Goal: Task Accomplishment & Management: Complete application form

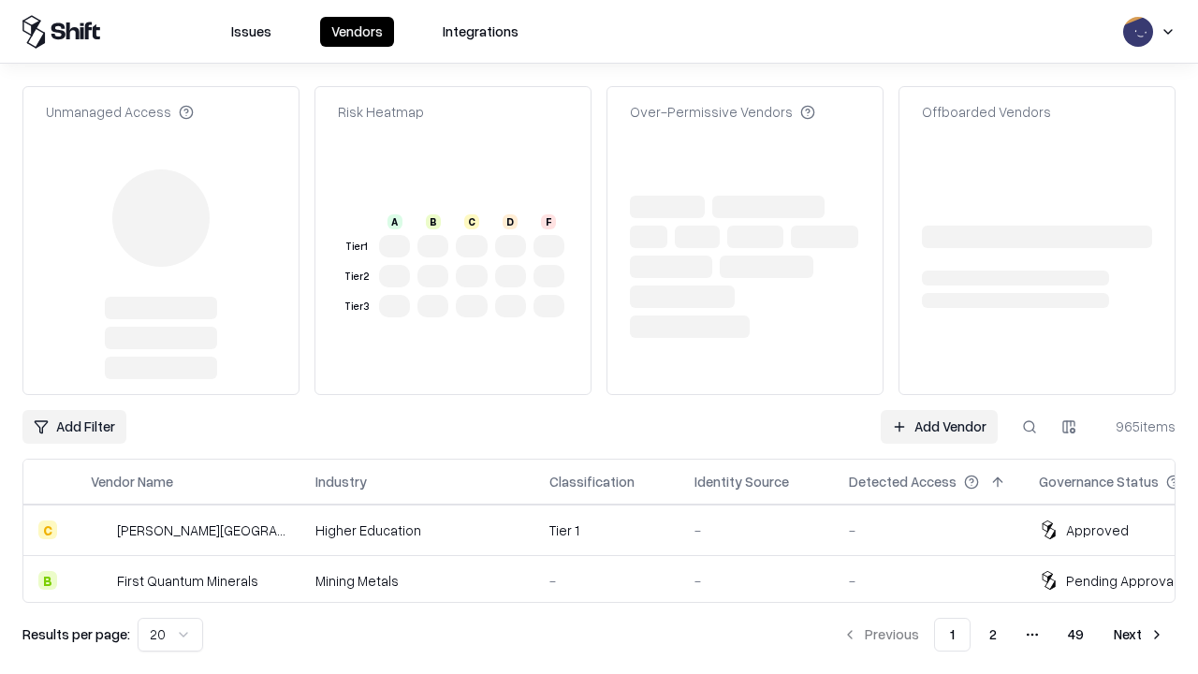
click at [938, 410] on link "Add Vendor" at bounding box center [938, 427] width 117 height 34
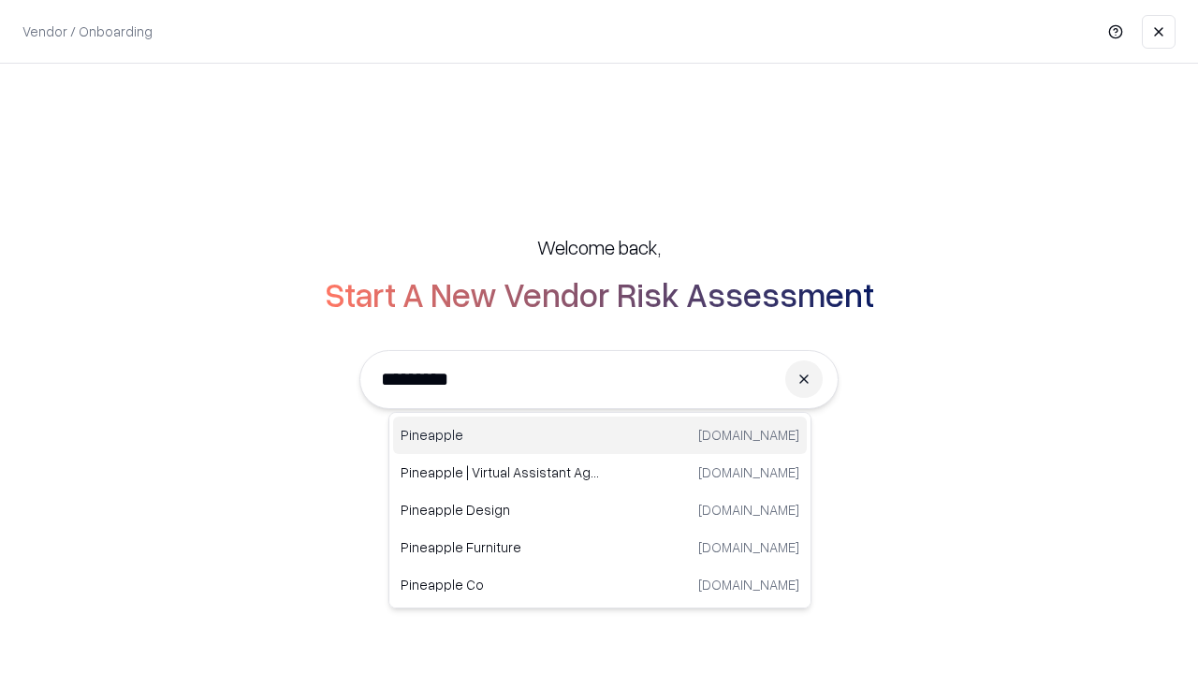
click at [600, 435] on div "Pineapple [DOMAIN_NAME]" at bounding box center [600, 434] width 414 height 37
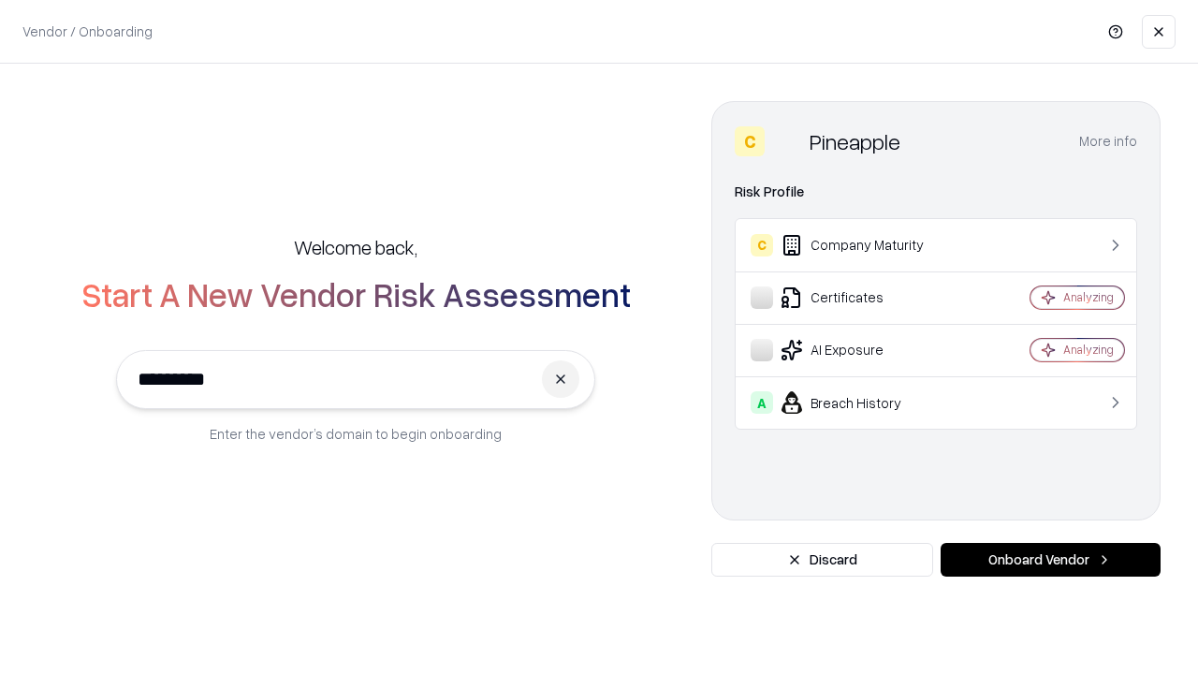
type input "*********"
click at [1050, 560] on button "Onboard Vendor" at bounding box center [1050, 560] width 220 height 34
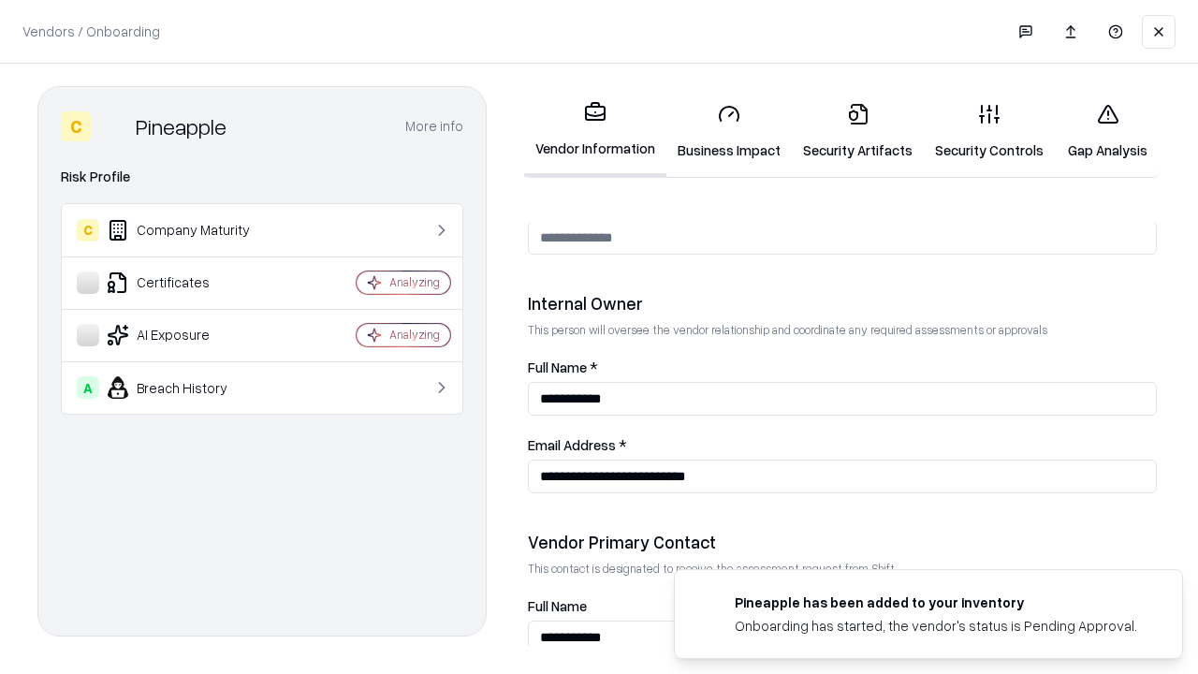
scroll to position [969, 0]
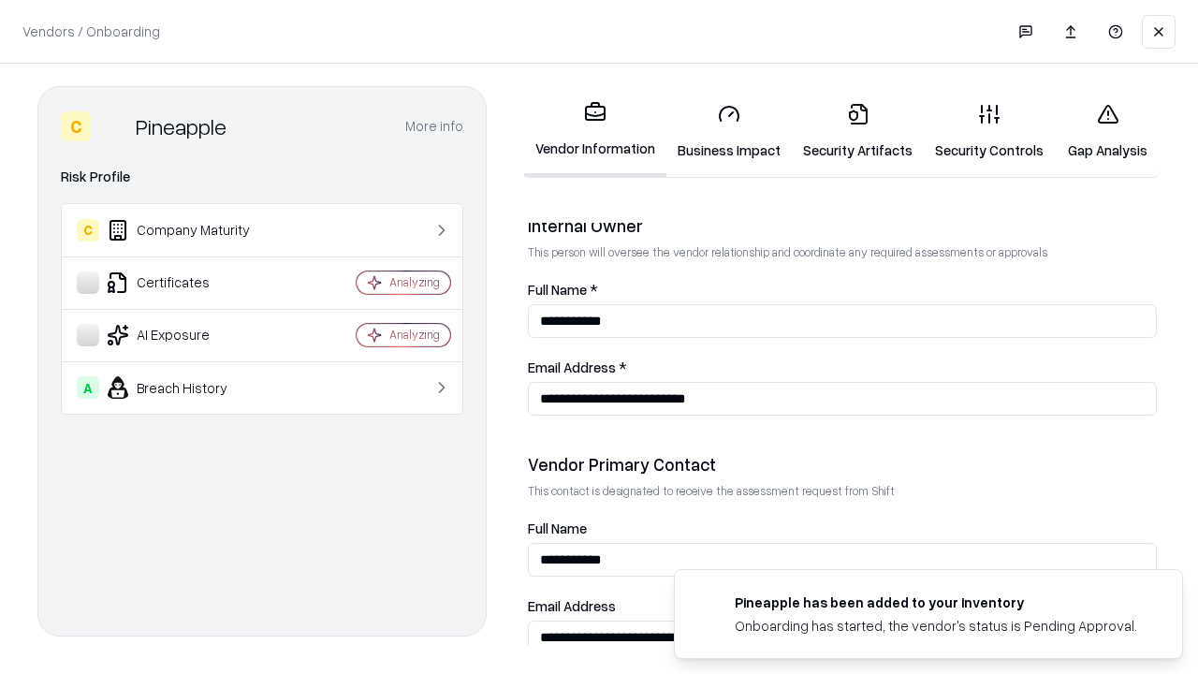
click at [729, 131] on link "Business Impact" at bounding box center [728, 131] width 125 height 87
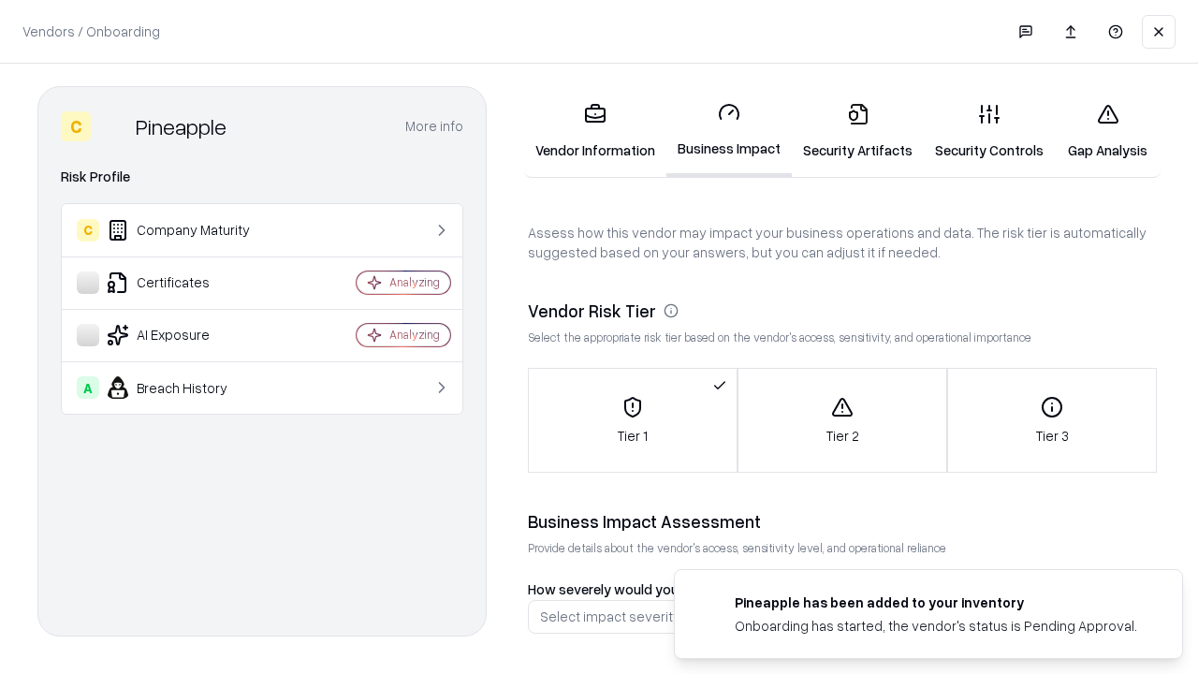
click at [1107, 131] on link "Gap Analysis" at bounding box center [1107, 131] width 106 height 87
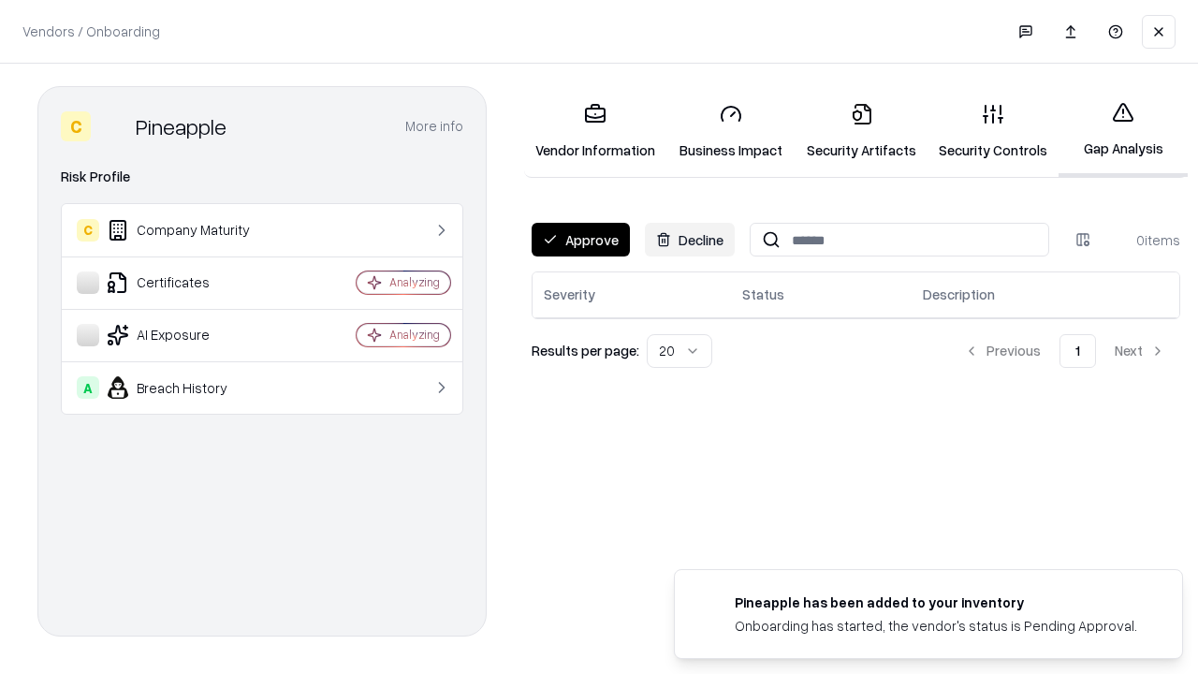
click at [580, 240] on button "Approve" at bounding box center [580, 240] width 98 height 34
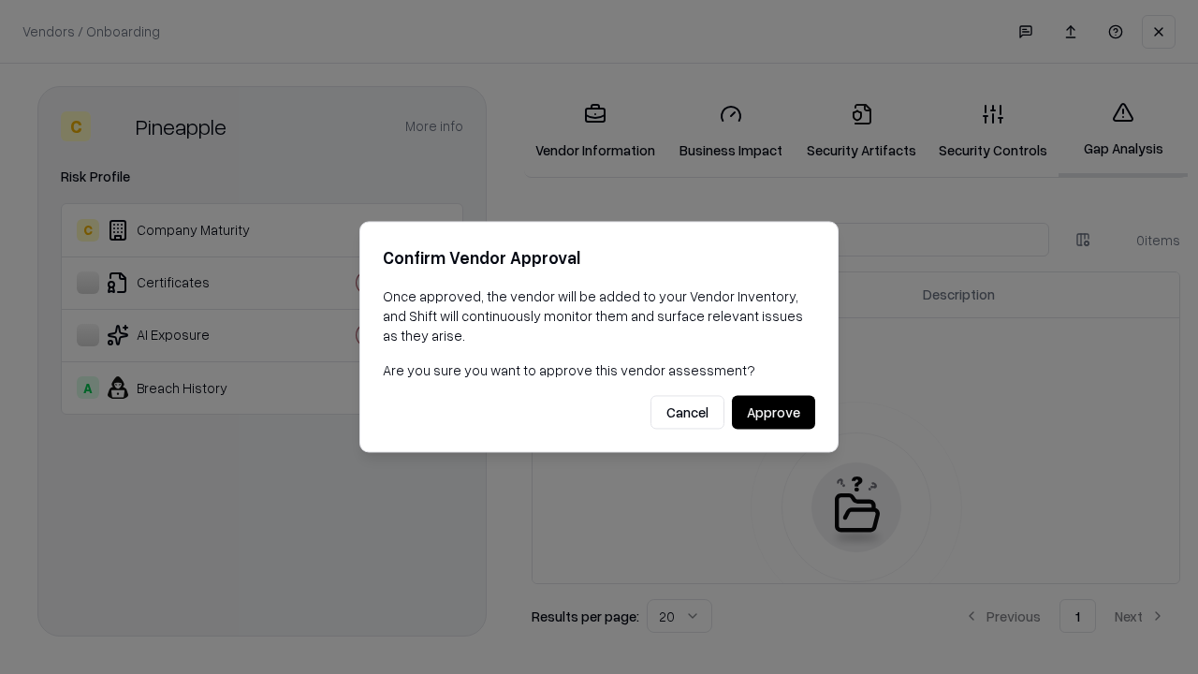
click at [773, 412] on button "Approve" at bounding box center [773, 413] width 83 height 34
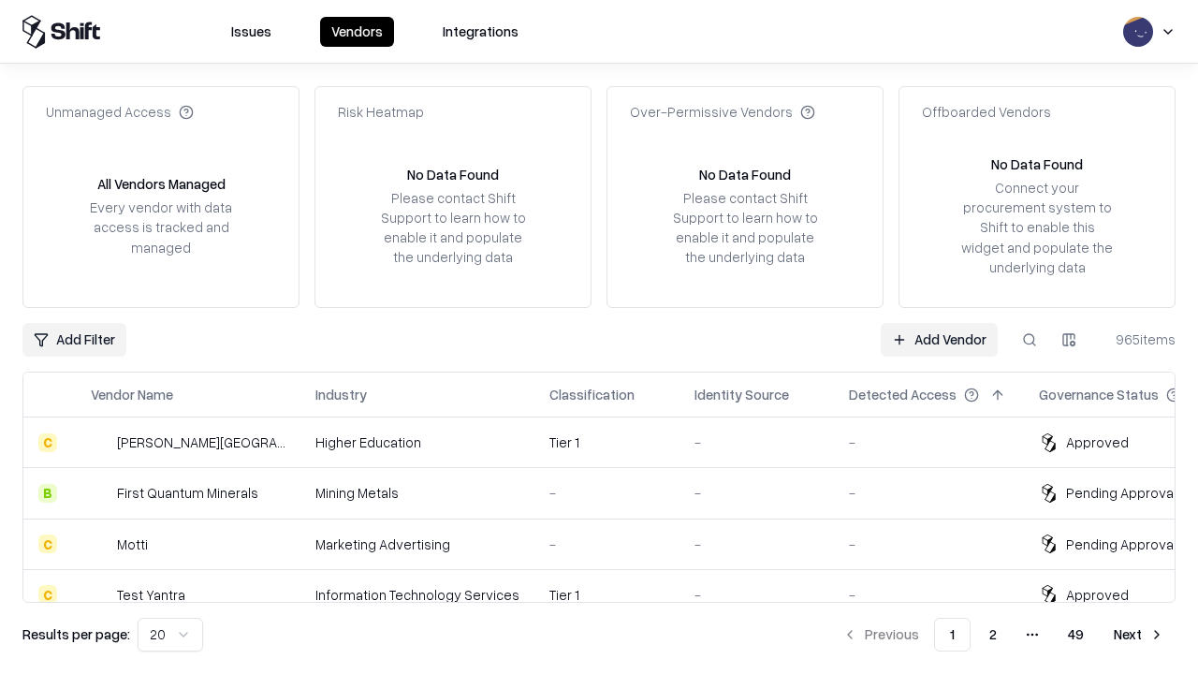
click at [938, 339] on link "Add Vendor" at bounding box center [938, 340] width 117 height 34
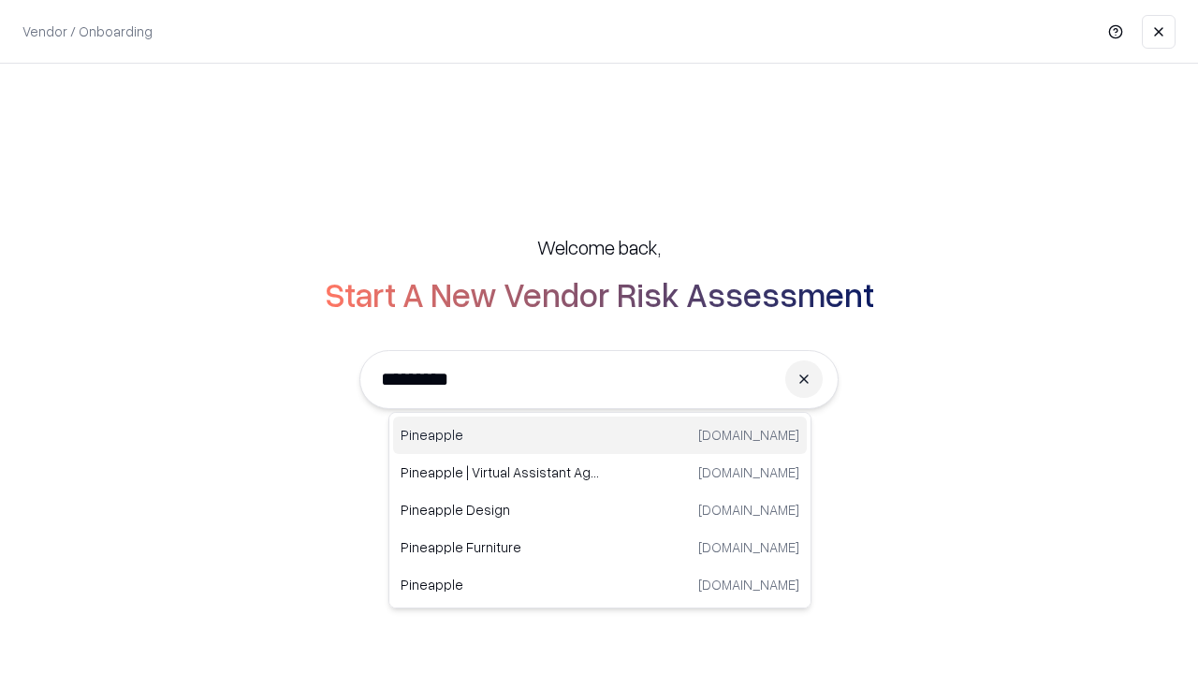
click at [600, 435] on div "Pineapple [DOMAIN_NAME]" at bounding box center [600, 434] width 414 height 37
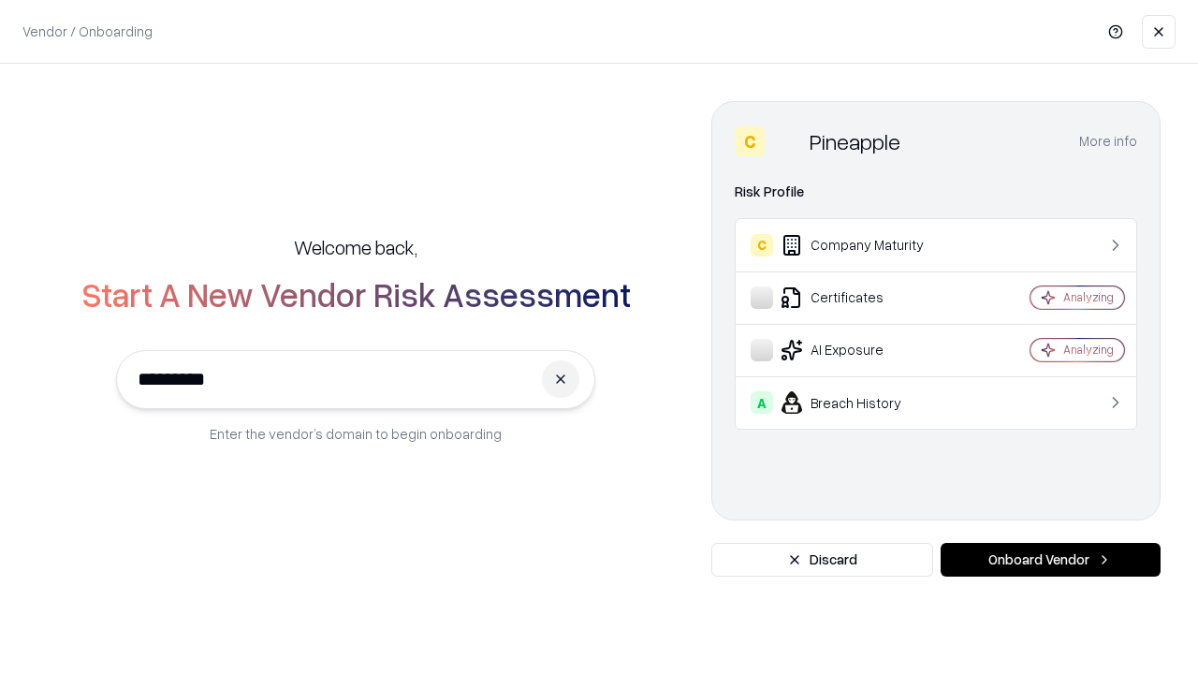
type input "*********"
click at [1050, 560] on button "Onboard Vendor" at bounding box center [1050, 560] width 220 height 34
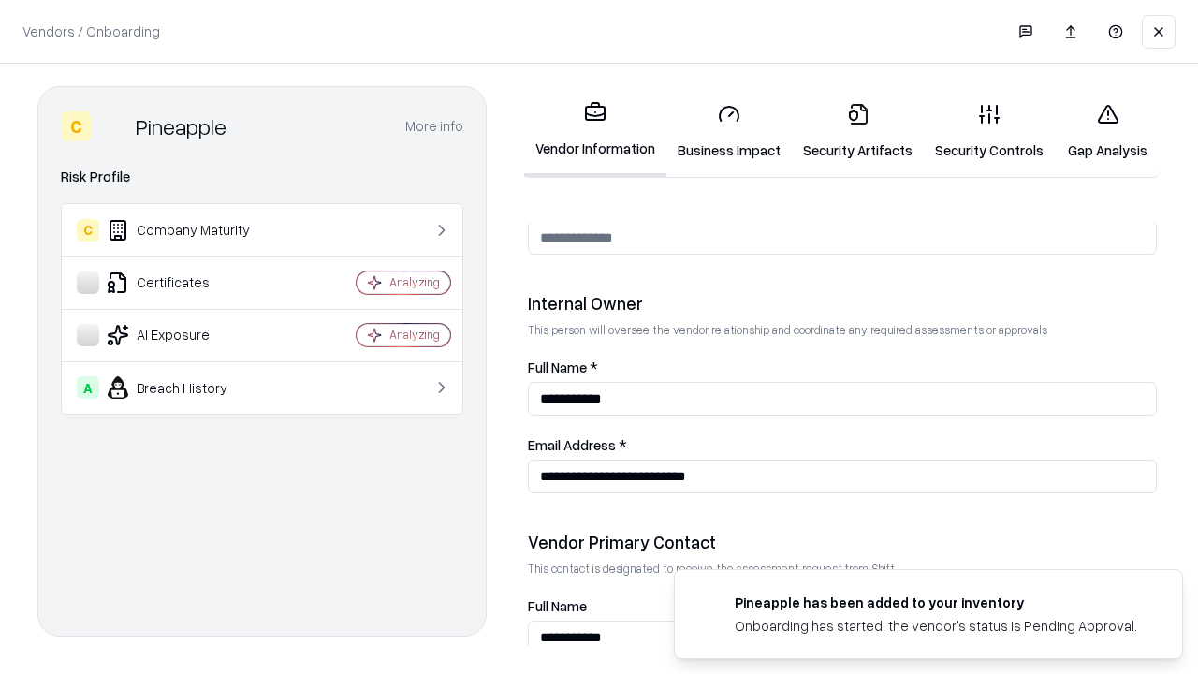
scroll to position [969, 0]
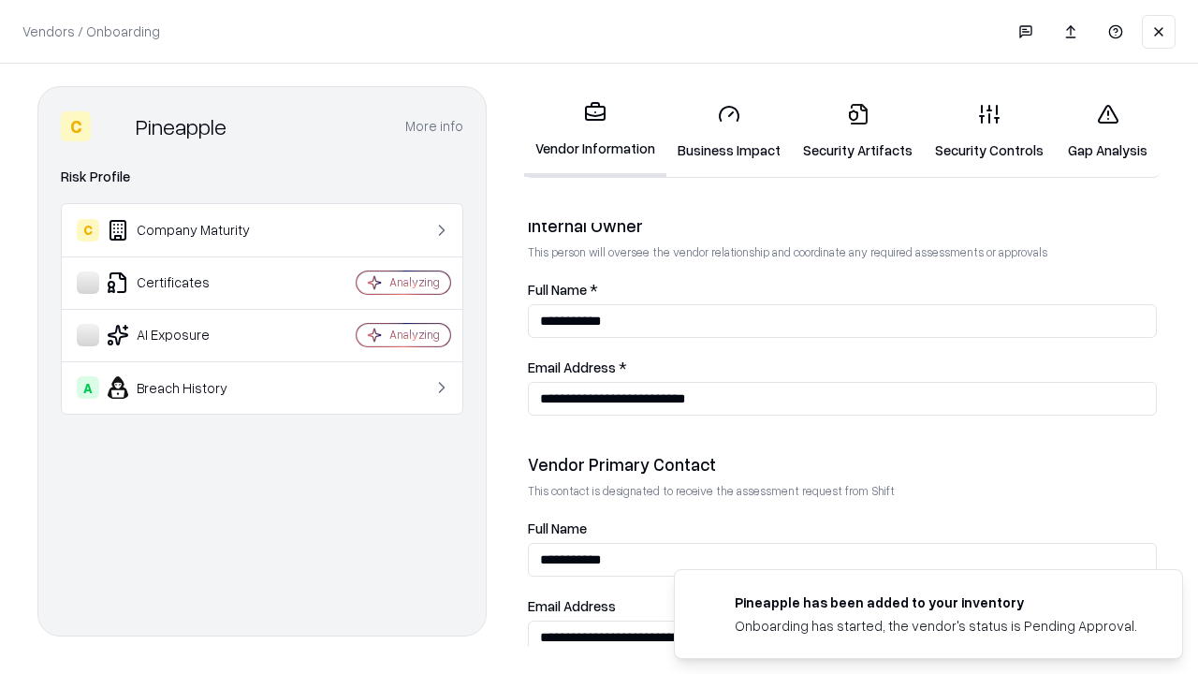
click at [1107, 131] on link "Gap Analysis" at bounding box center [1107, 131] width 106 height 87
